Goal: Information Seeking & Learning: Learn about a topic

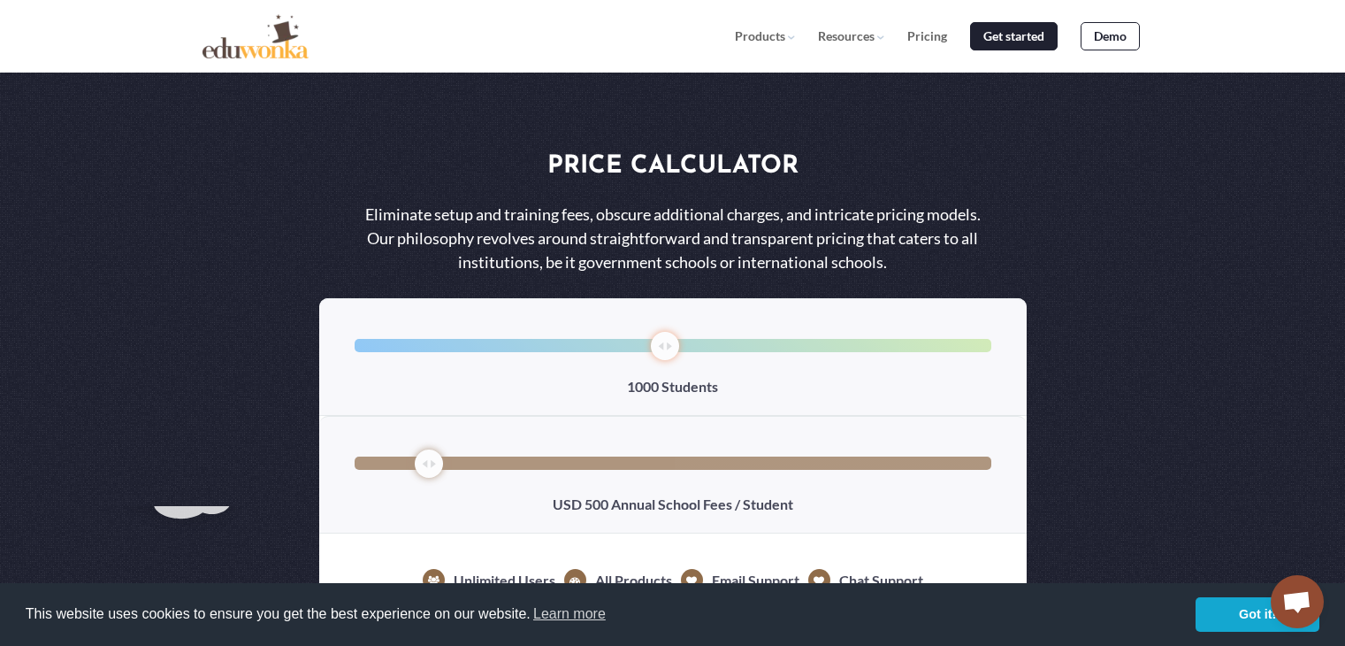
select select "1"
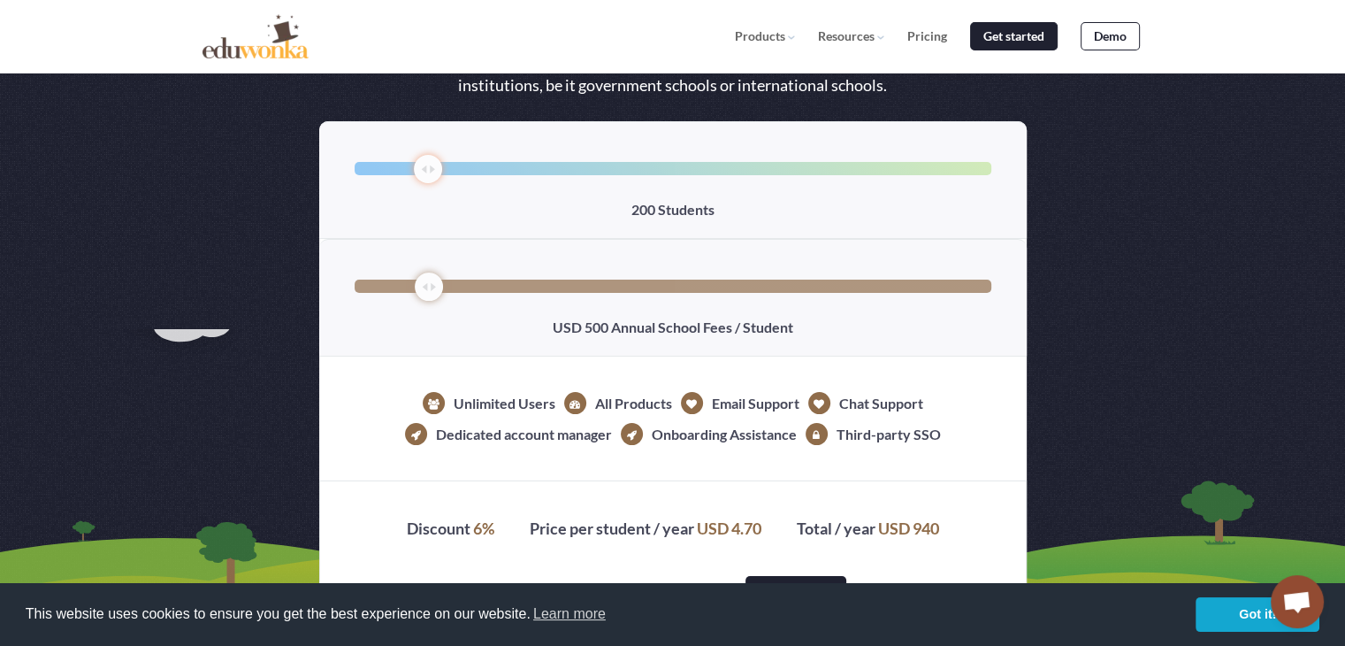
drag, startPoint x: 663, startPoint y: 164, endPoint x: 431, endPoint y: 203, distance: 236.0
type input "200"
click at [431, 175] on input "range" at bounding box center [673, 168] width 637 height 13
drag, startPoint x: 426, startPoint y: 287, endPoint x: 364, endPoint y: 286, distance: 61.9
type input "0"
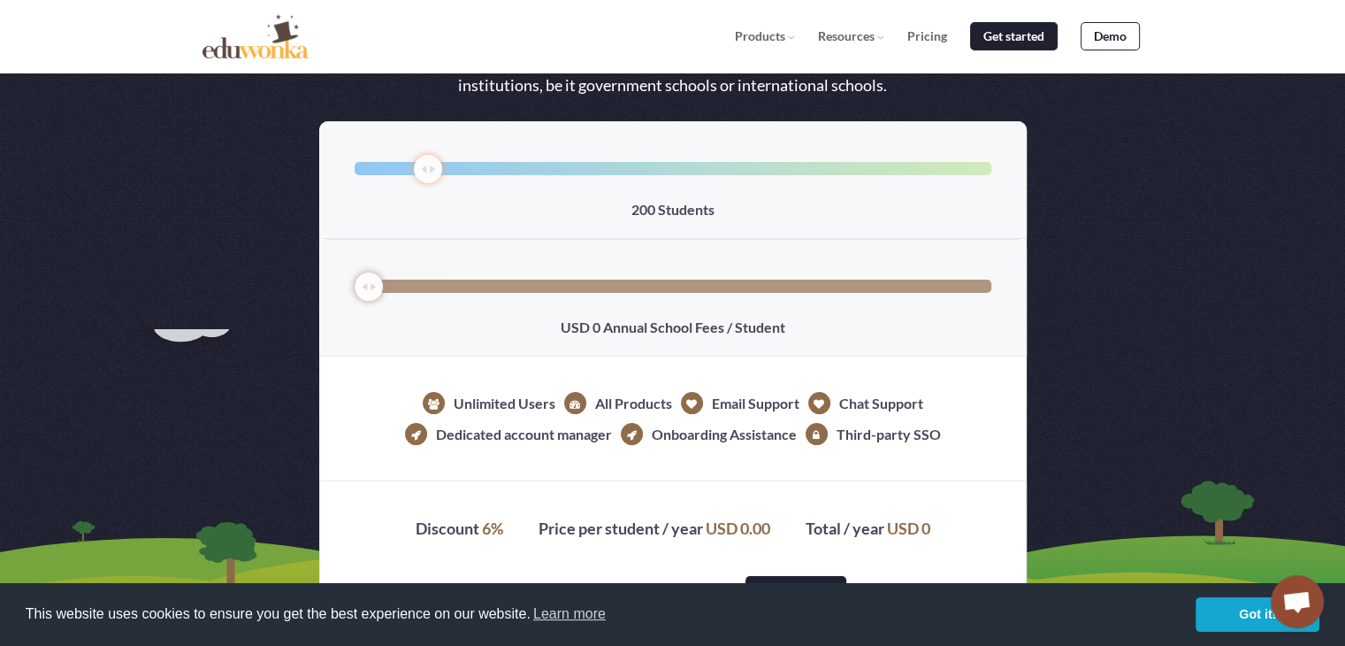
click at [364, 286] on input "range" at bounding box center [673, 285] width 637 height 13
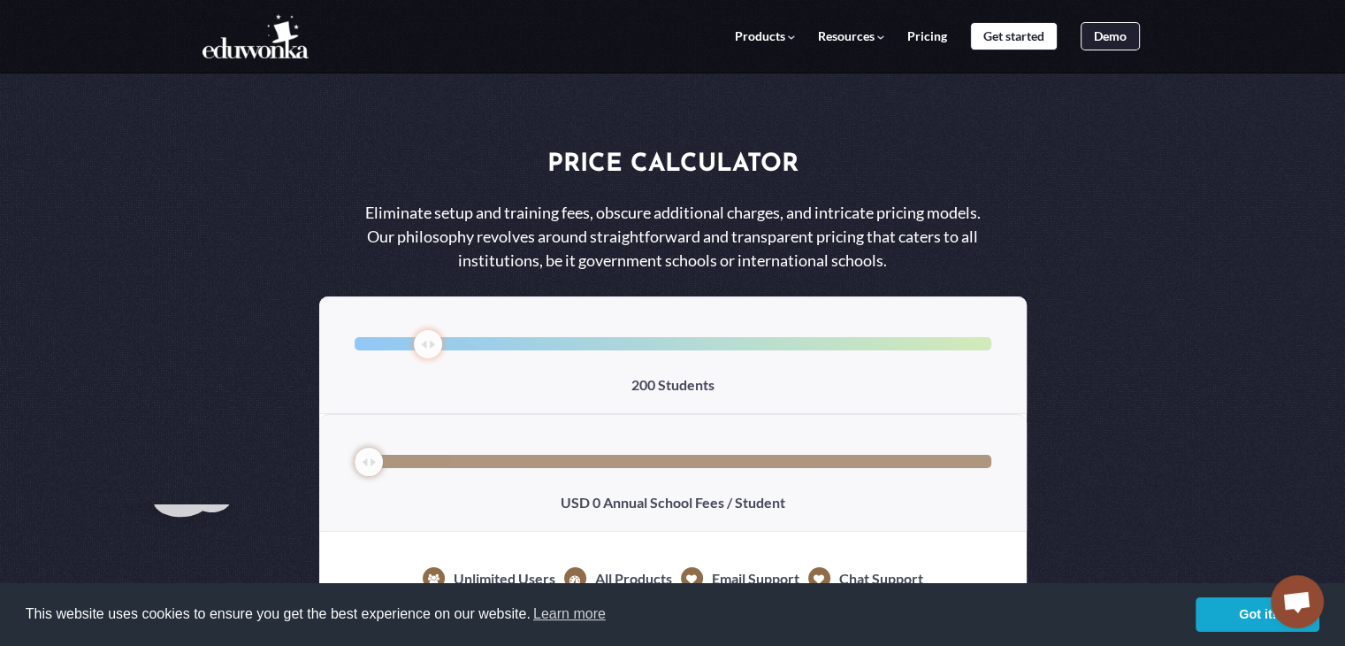
scroll to position [0, 0]
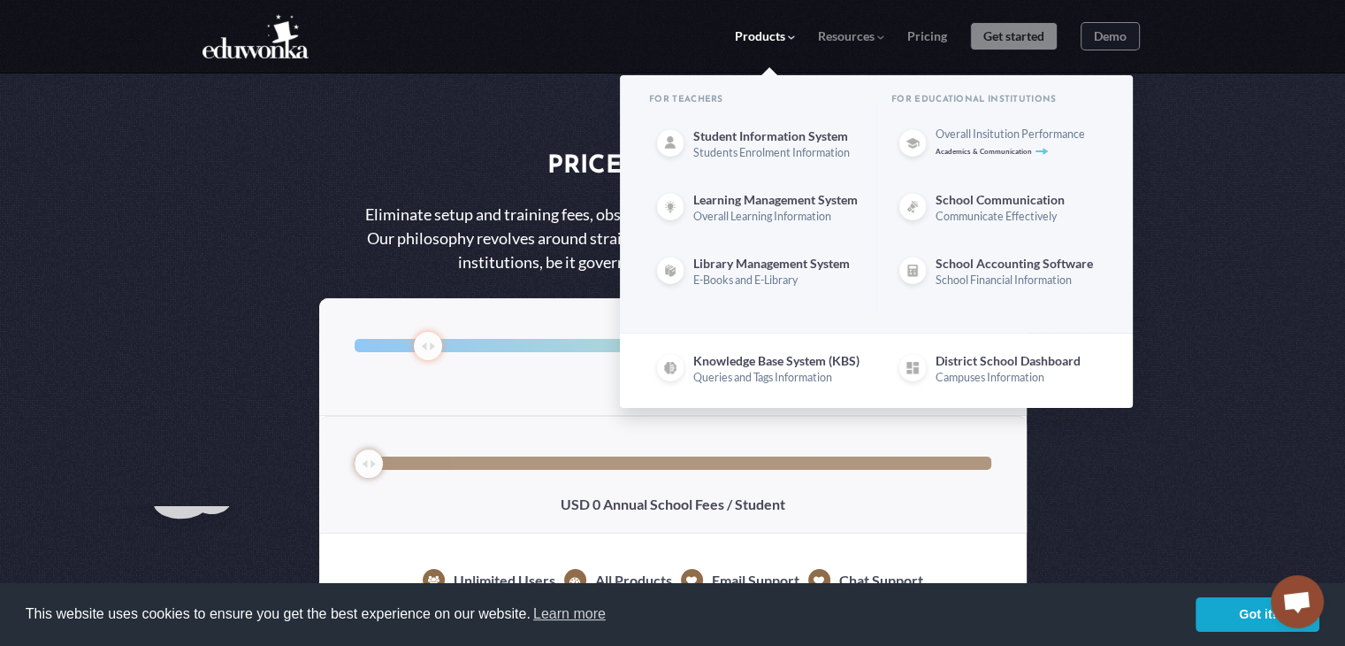
click at [945, 135] on span "Overall Insitution Performance" at bounding box center [1020, 133] width 168 height 13
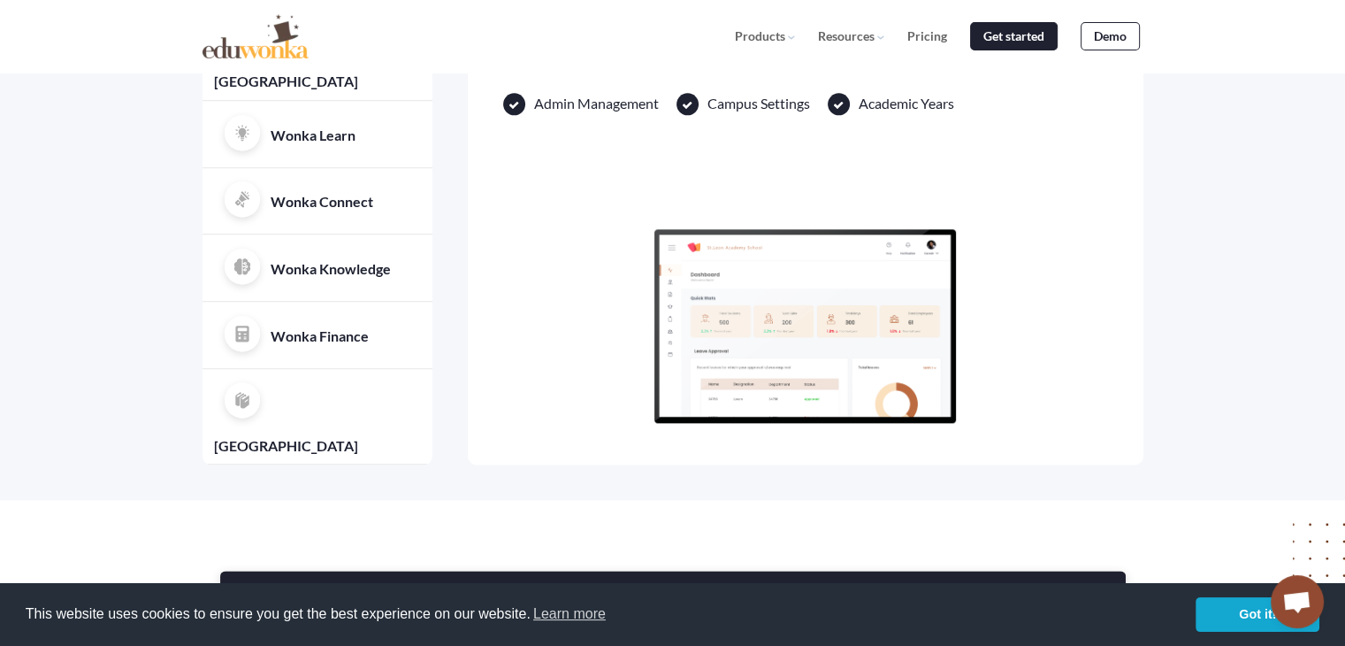
scroll to position [1857, 0]
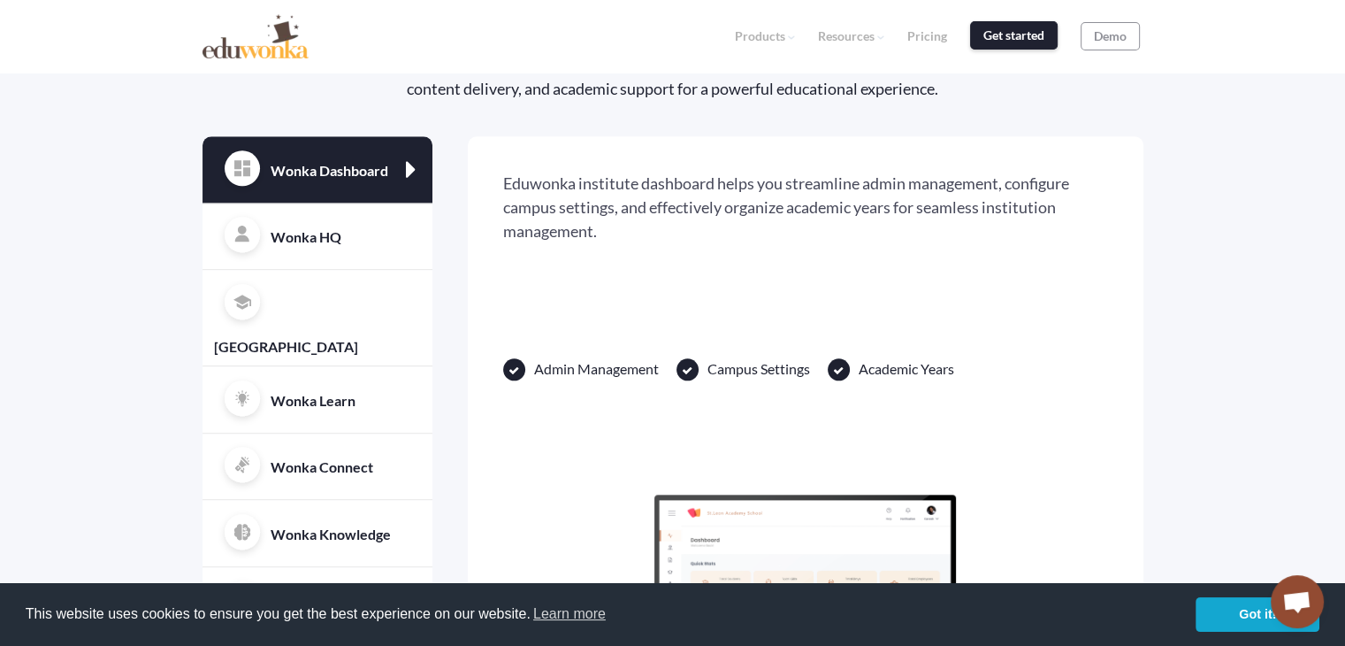
click at [975, 34] on link "Get started" at bounding box center [1014, 35] width 88 height 29
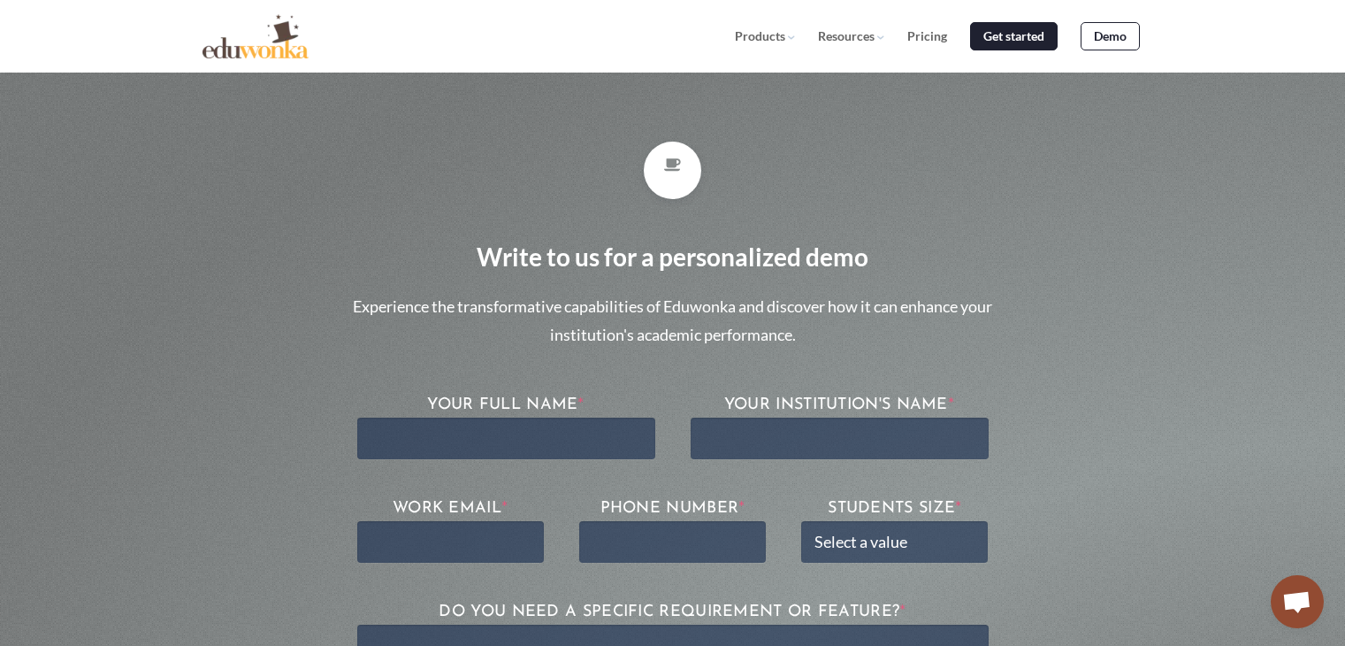
scroll to position [177, 0]
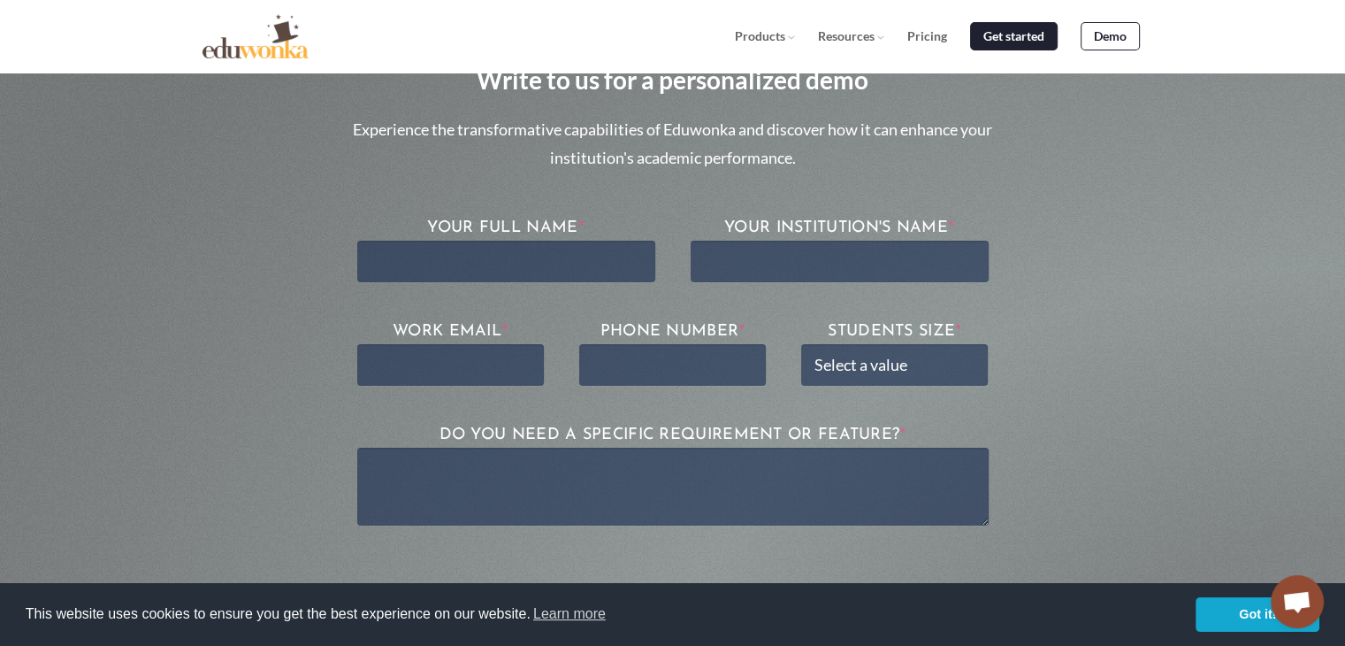
click at [211, 234] on section "Write to us for a personalized demo Experience the transformative capabilities …" at bounding box center [672, 267] width 1345 height 888
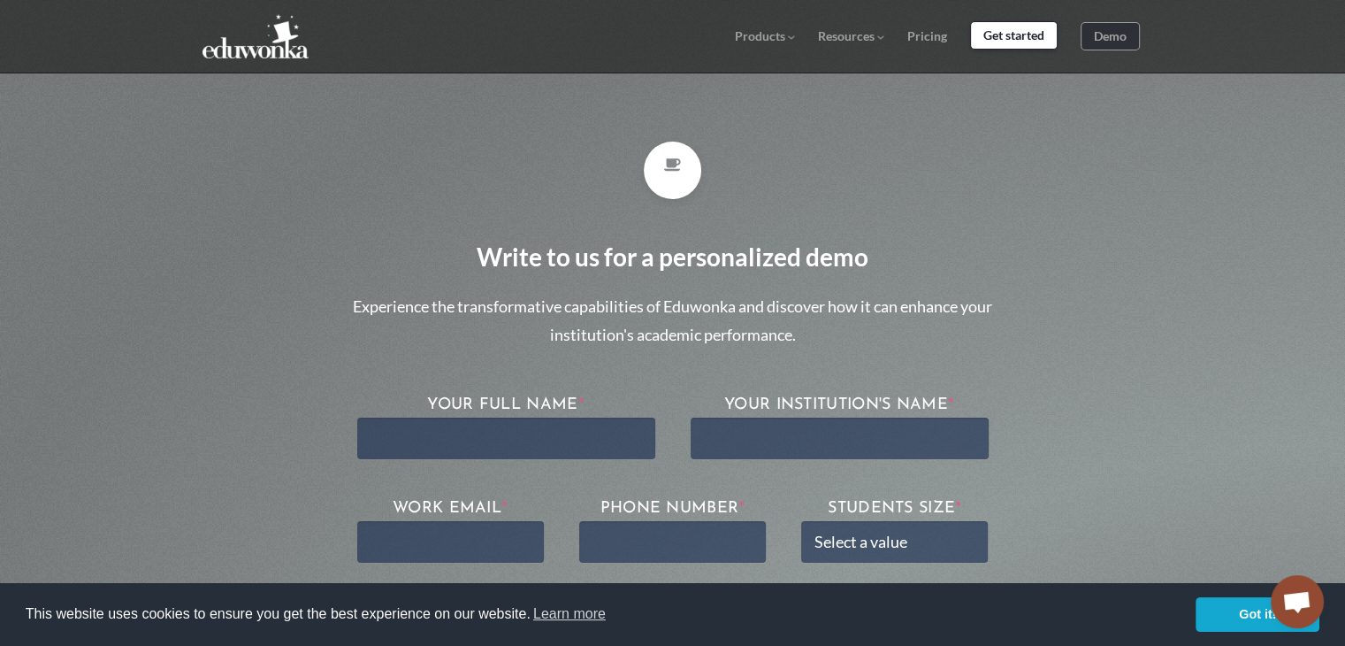
click at [991, 34] on link "Get started" at bounding box center [1014, 35] width 88 height 29
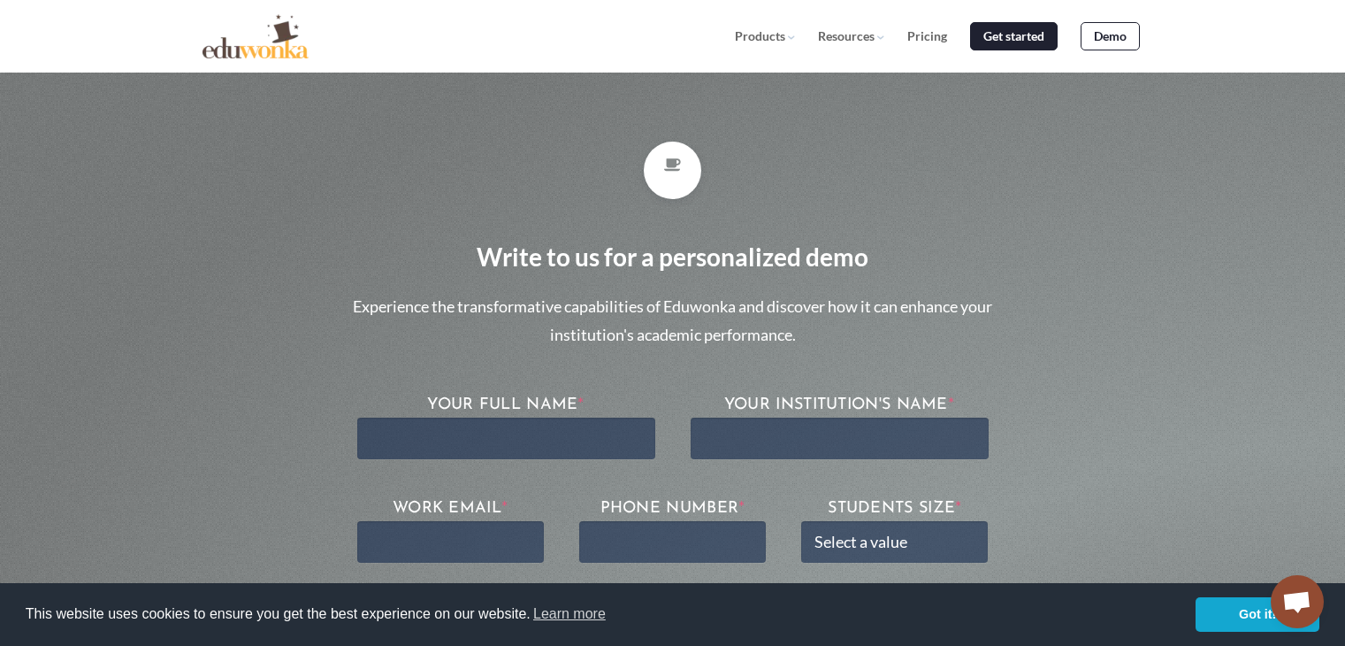
scroll to position [610, 0]
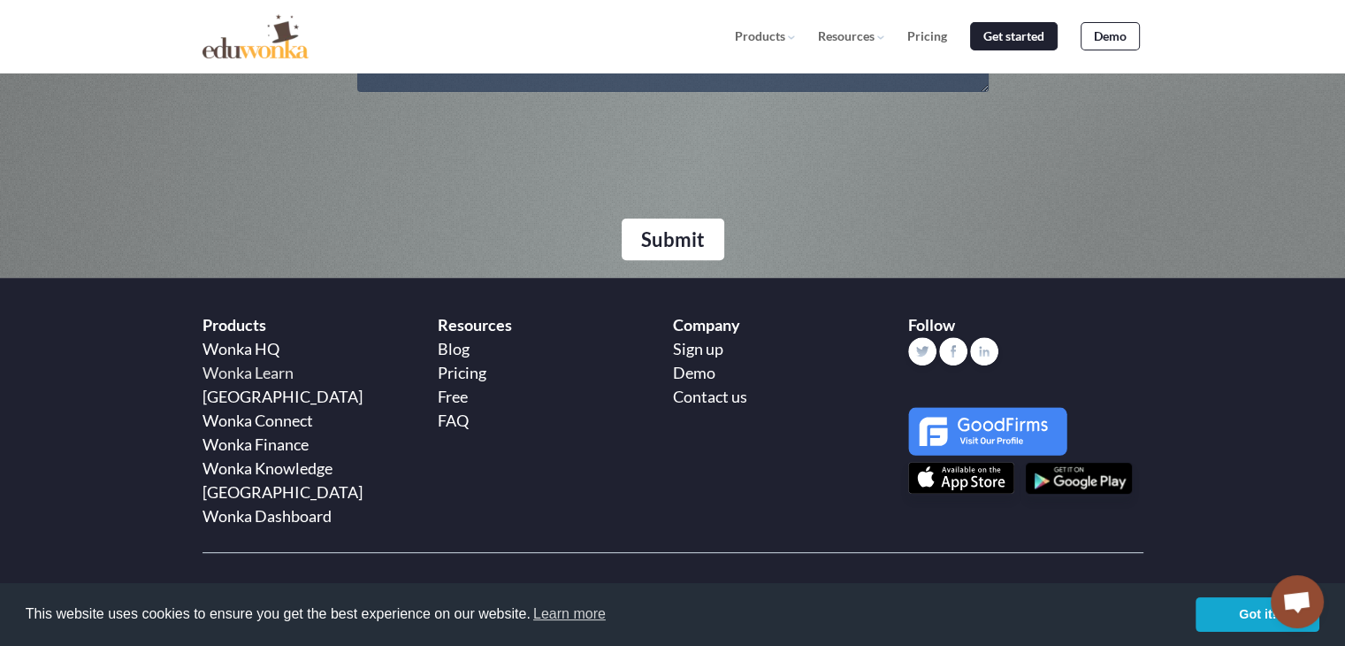
drag, startPoint x: 0, startPoint y: 0, endPoint x: 252, endPoint y: 367, distance: 445.2
click at [252, 367] on link "Wonka Learn" at bounding box center [248, 372] width 91 height 19
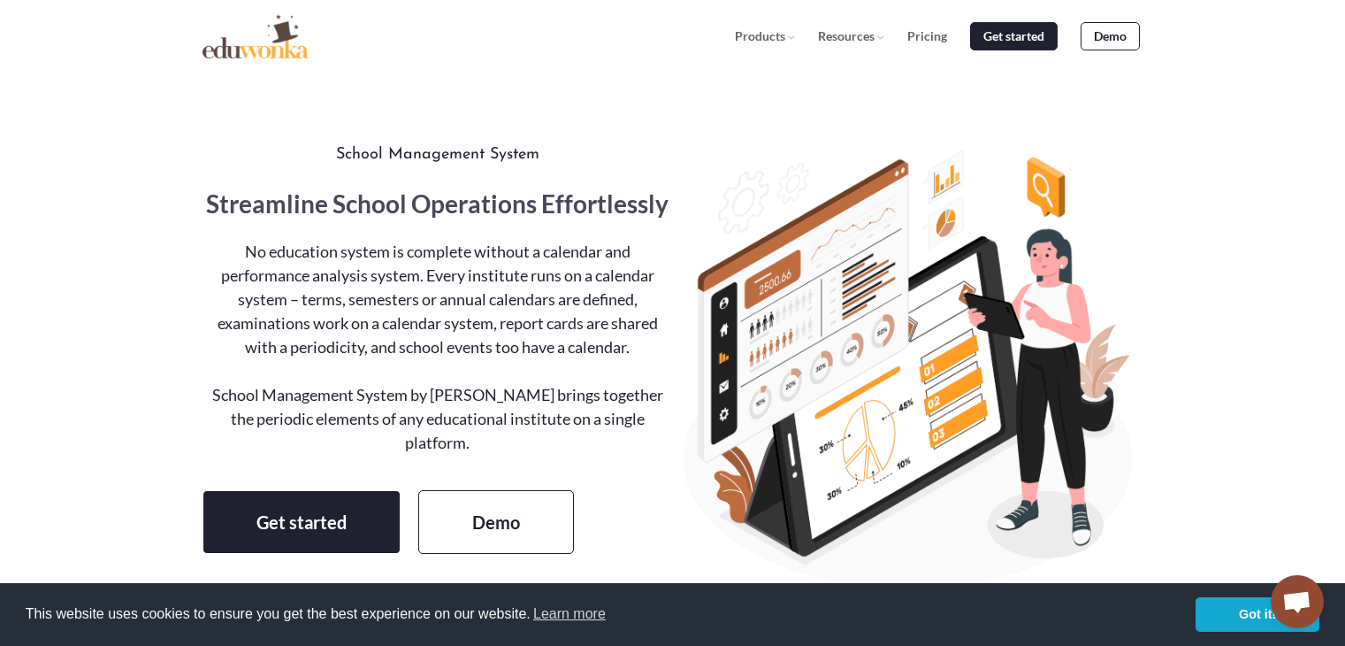
scroll to position [354, 0]
